Goal: Task Accomplishment & Management: Use online tool/utility

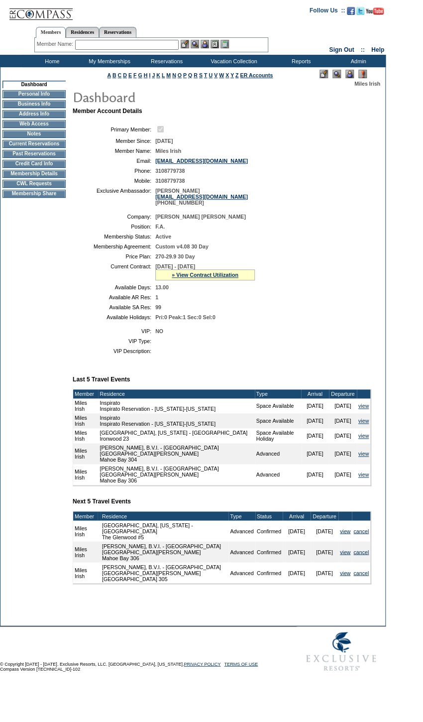
click at [97, 40] on input "text" at bounding box center [127, 45] width 104 height 10
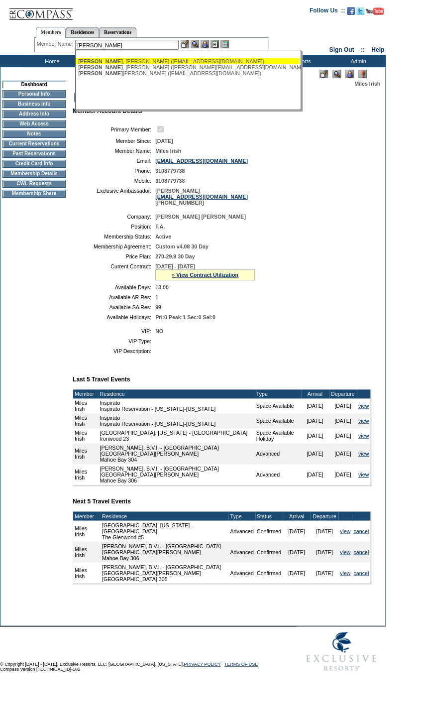
click at [161, 63] on div "[PERSON_NAME] ([EMAIL_ADDRESS][DOMAIN_NAME])" at bounding box center [187, 61] width 219 height 6
type input "[PERSON_NAME] ([EMAIL_ADDRESS][DOMAIN_NAME])"
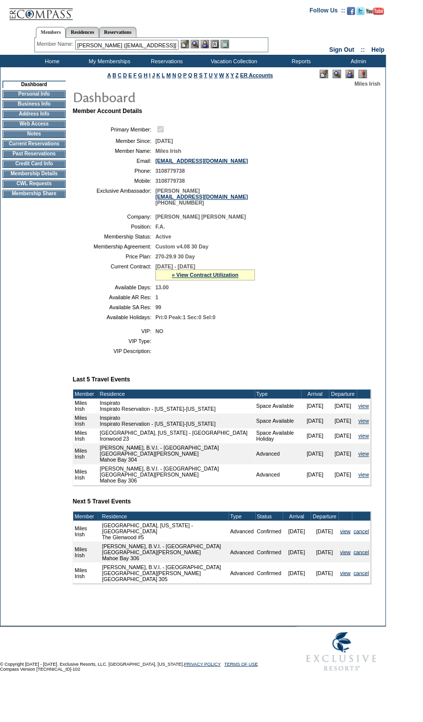
click at [205, 43] on img at bounding box center [205, 44] width 8 height 8
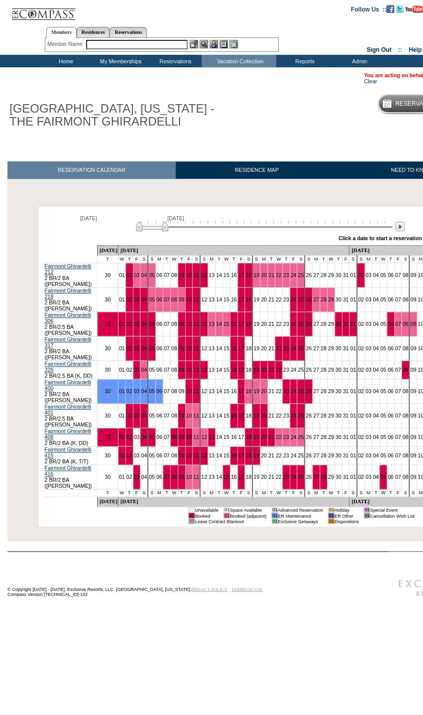
click at [146, 231] on img at bounding box center [152, 226] width 32 height 10
drag, startPoint x: 147, startPoint y: 228, endPoint x: 167, endPoint y: 229, distance: 20.4
click at [167, 229] on img at bounding box center [172, 226] width 32 height 10
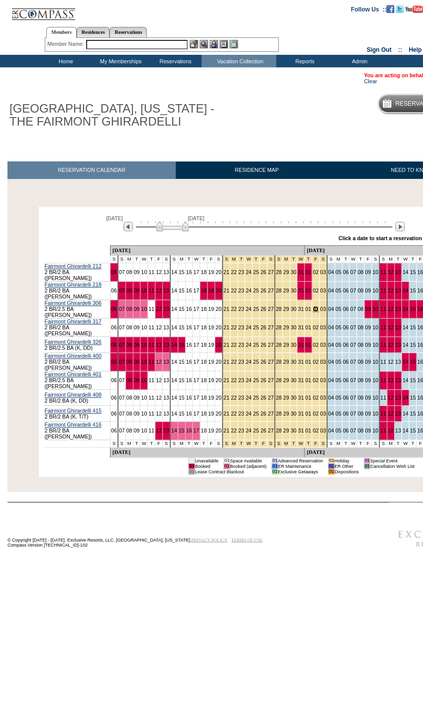
click at [313, 306] on link "02" at bounding box center [316, 309] width 6 height 6
